Goal: Feedback & Contribution: Leave review/rating

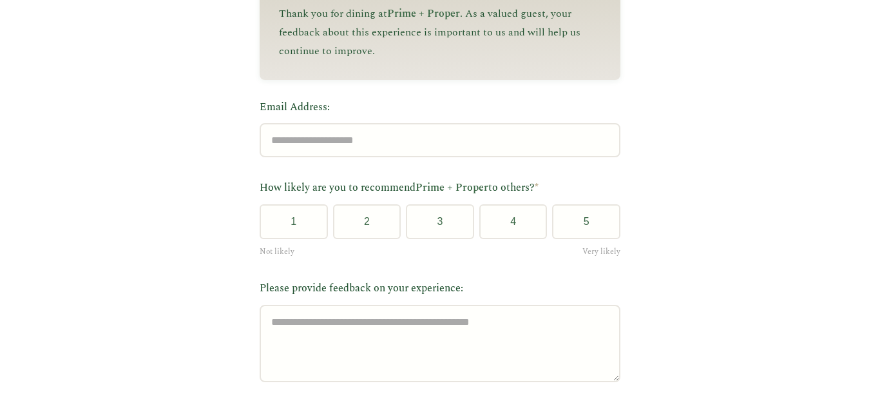
scroll to position [203, 0]
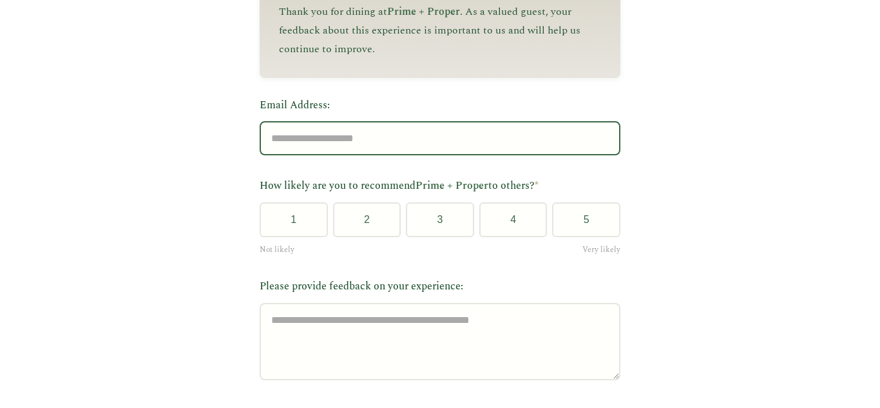
click at [411, 153] on input "Email Address:" at bounding box center [439, 138] width 361 height 34
type input "**********"
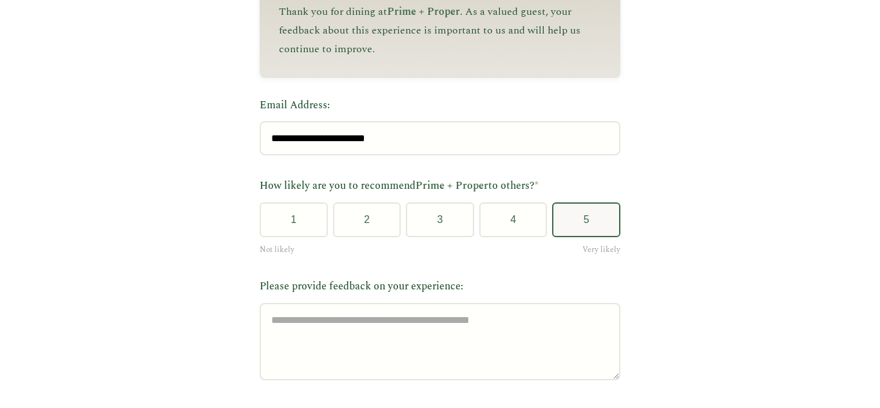
click at [594, 223] on button "5" at bounding box center [586, 219] width 68 height 35
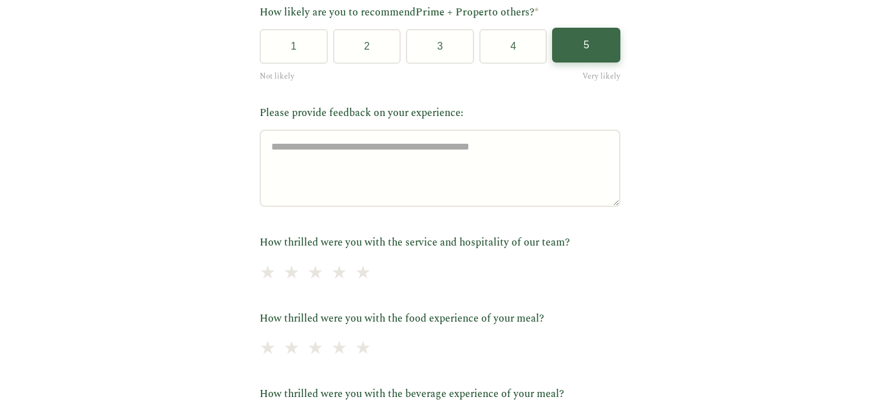
scroll to position [378, 0]
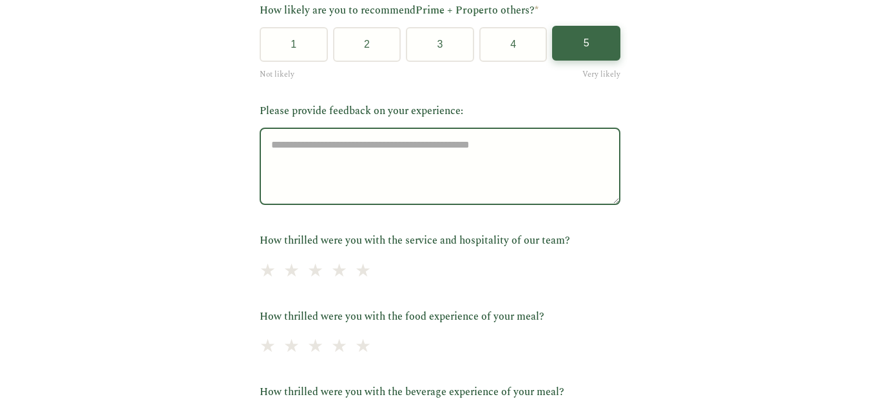
click at [464, 153] on textarea "Please provide feedback on your experience:" at bounding box center [439, 165] width 361 height 77
type textarea "*"
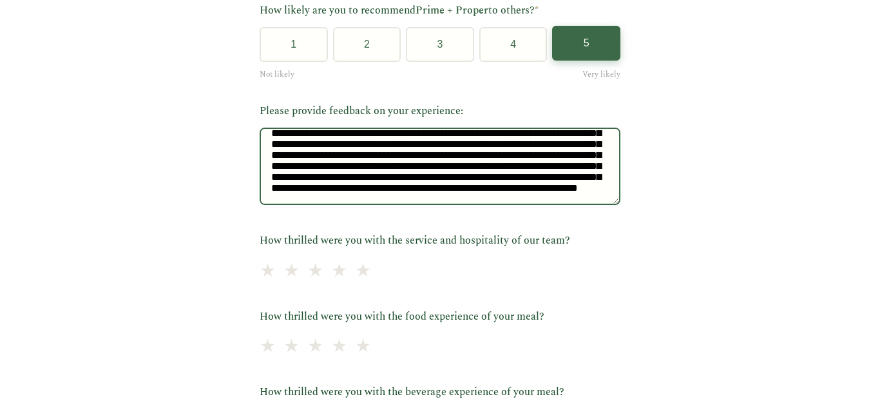
scroll to position [90, 0]
type textarea "**********"
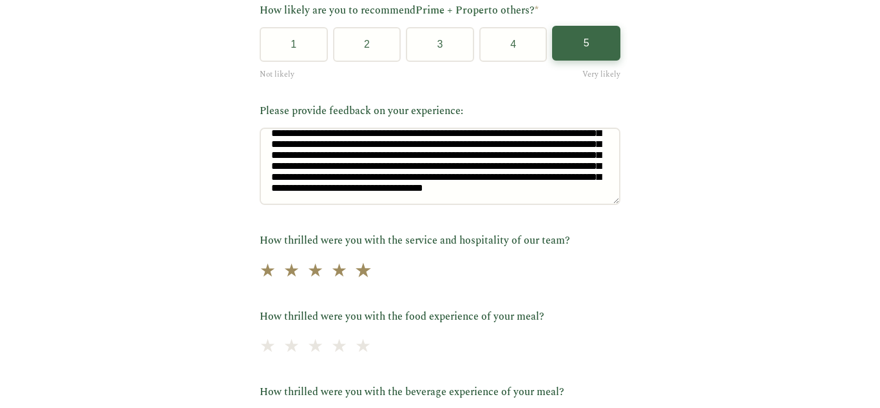
click at [354, 273] on span "★" at bounding box center [363, 271] width 18 height 32
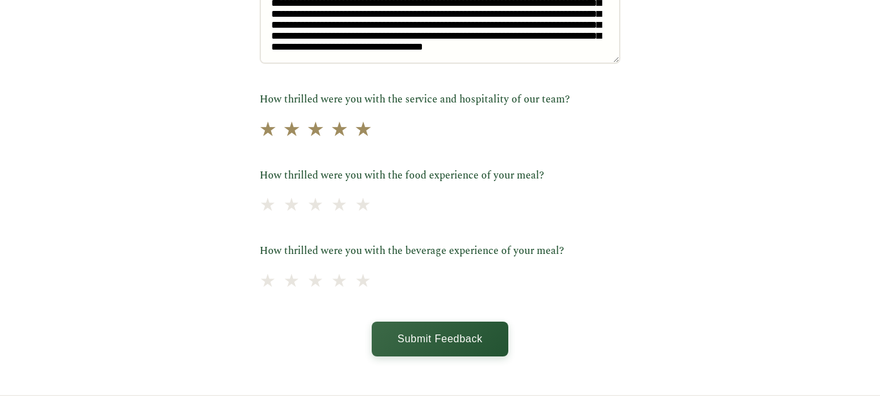
scroll to position [522, 0]
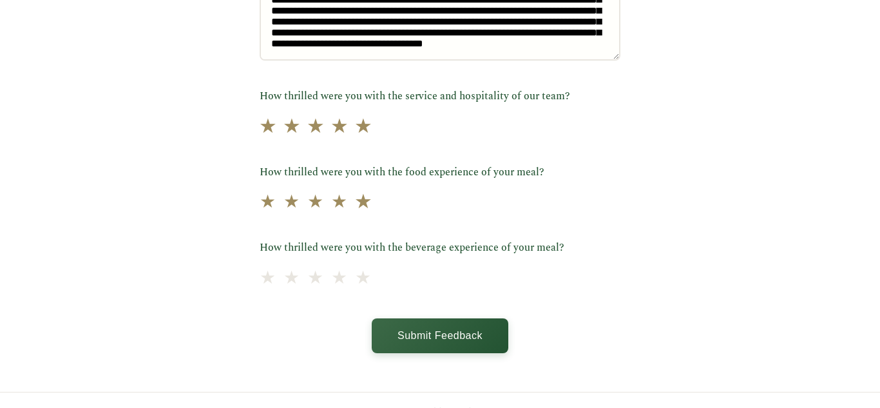
click at [354, 203] on span "★" at bounding box center [363, 203] width 18 height 32
click at [354, 281] on span "★" at bounding box center [363, 278] width 18 height 32
click at [415, 339] on button "Submit Feedback" at bounding box center [440, 334] width 137 height 35
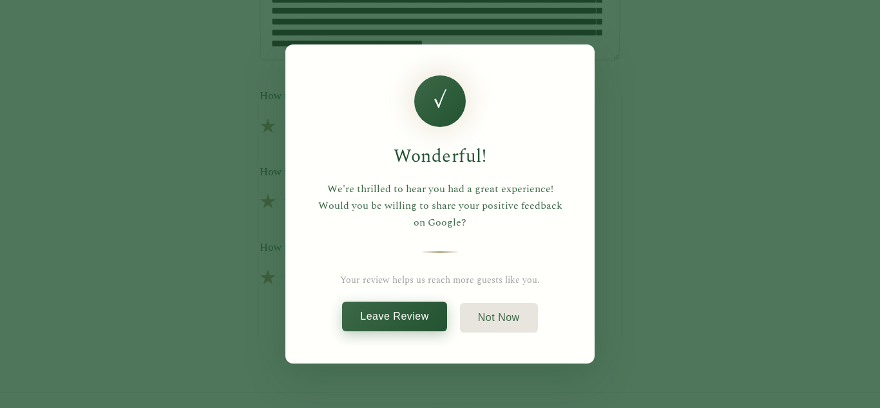
click at [428, 316] on button "Leave Review" at bounding box center [394, 316] width 105 height 30
